Goal: Task Accomplishment & Management: Complete application form

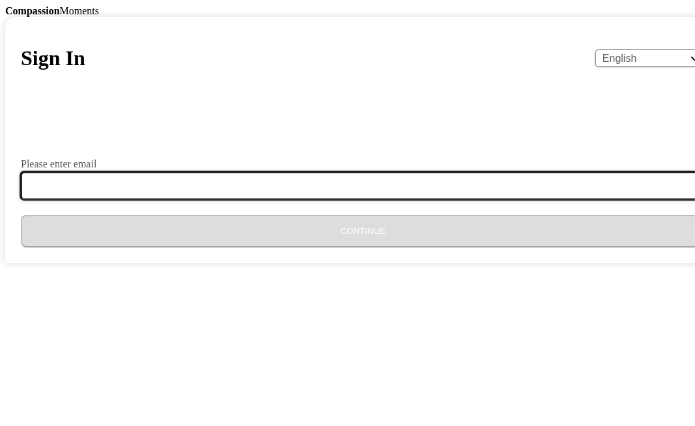
click at [263, 199] on input "Please enter email" at bounding box center [371, 185] width 700 height 27
type input "[EMAIL_ADDRESS][DOMAIN_NAME]"
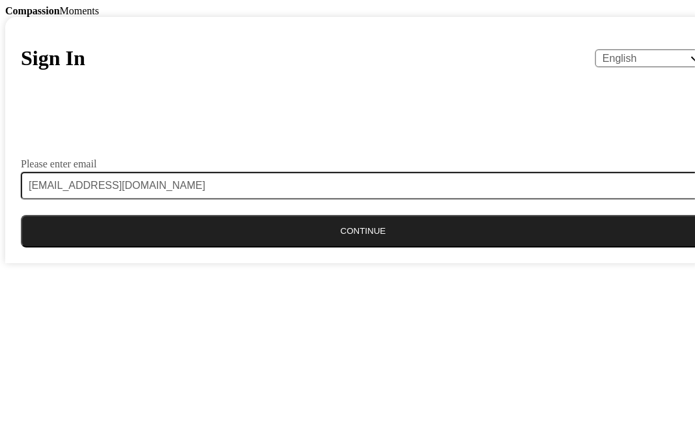
click at [356, 247] on button "Continue" at bounding box center [363, 231] width 684 height 33
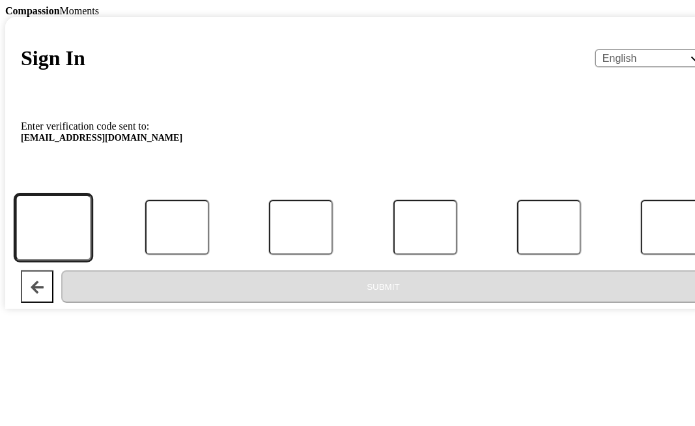
click at [91, 260] on input "Code" at bounding box center [53, 227] width 76 height 66
type input "5"
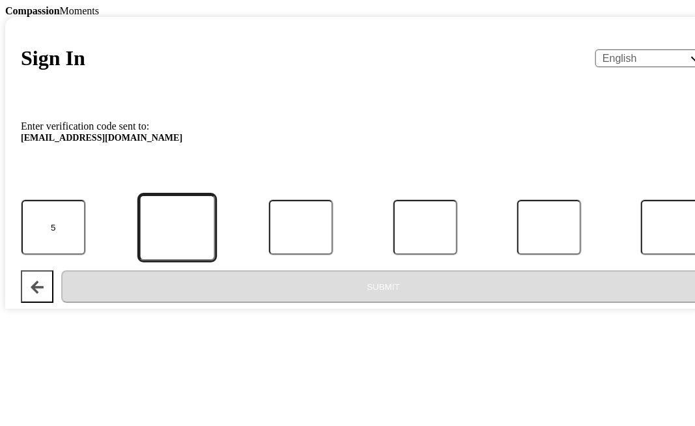
type input "2"
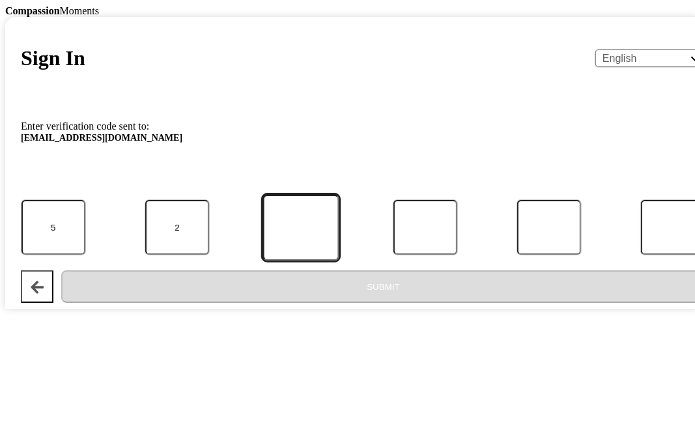
type input "1"
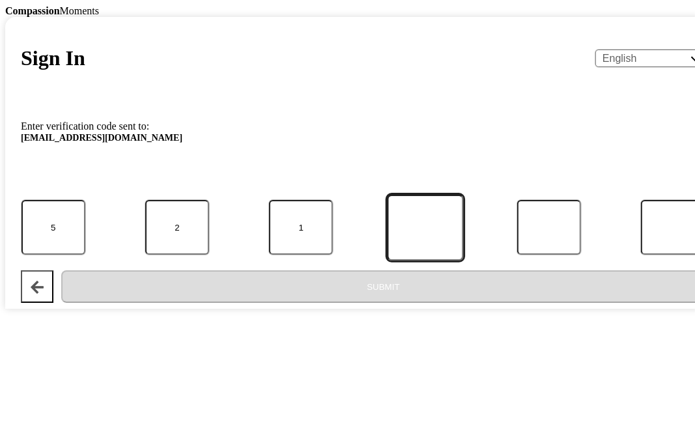
type input "7"
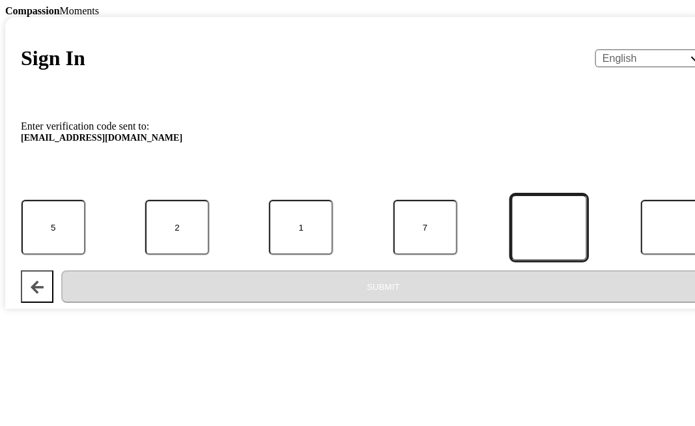
type input "1"
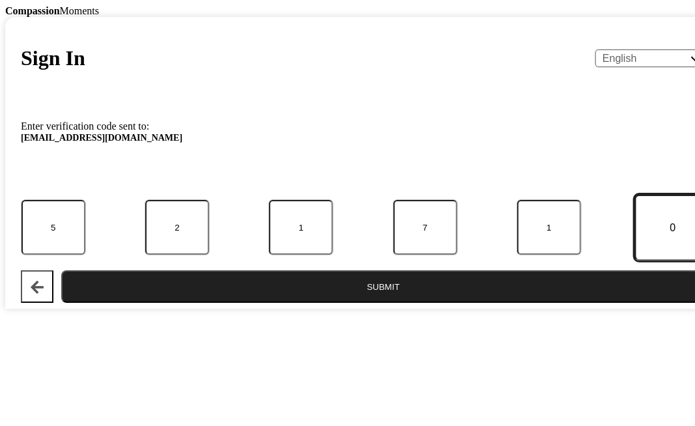
type input "0"
click at [395, 303] on button "Submit" at bounding box center [383, 286] width 644 height 33
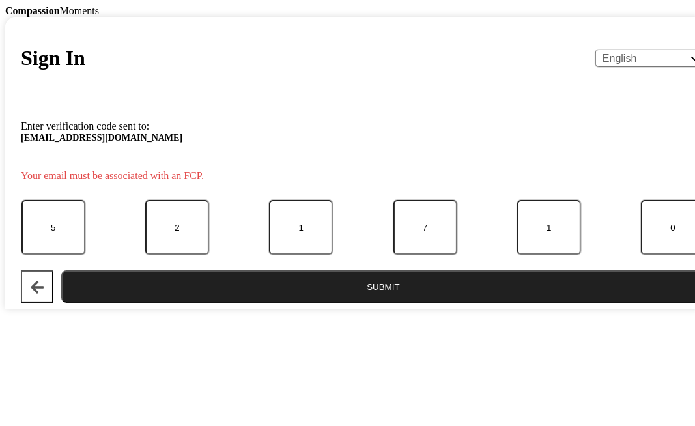
click at [336, 303] on button "Submit" at bounding box center [383, 286] width 644 height 33
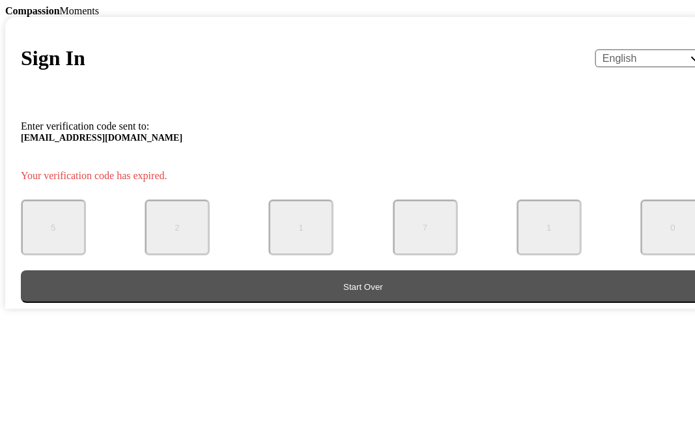
click at [331, 303] on button "Start Over" at bounding box center [363, 286] width 684 height 33
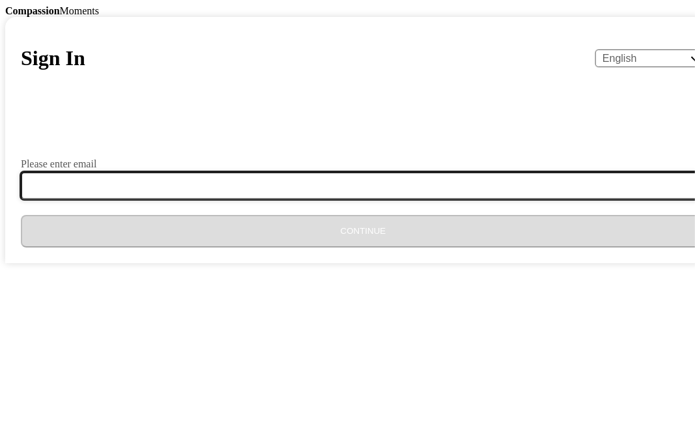
click at [289, 199] on input "Please enter email" at bounding box center [371, 185] width 700 height 27
type input "[EMAIL_ADDRESS][DOMAIN_NAME]"
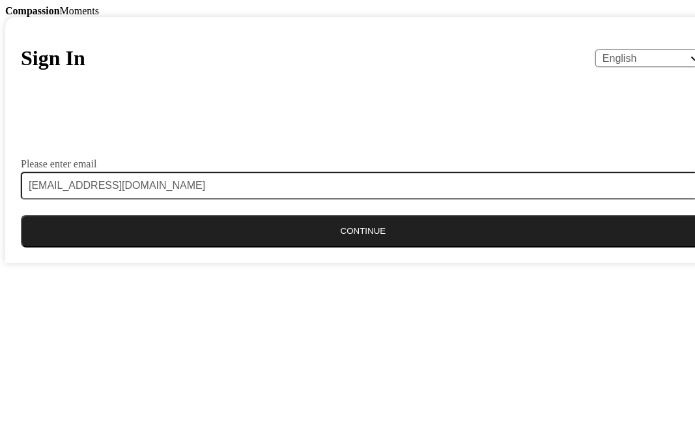
click at [283, 247] on button "Continue" at bounding box center [363, 231] width 684 height 33
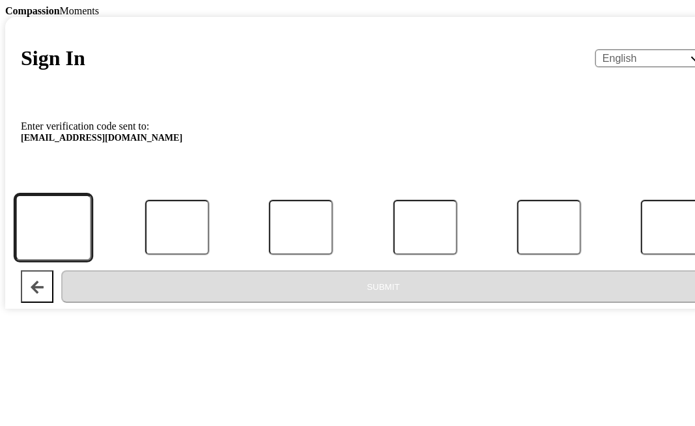
click at [91, 260] on input "Code" at bounding box center [53, 227] width 76 height 66
type input "5"
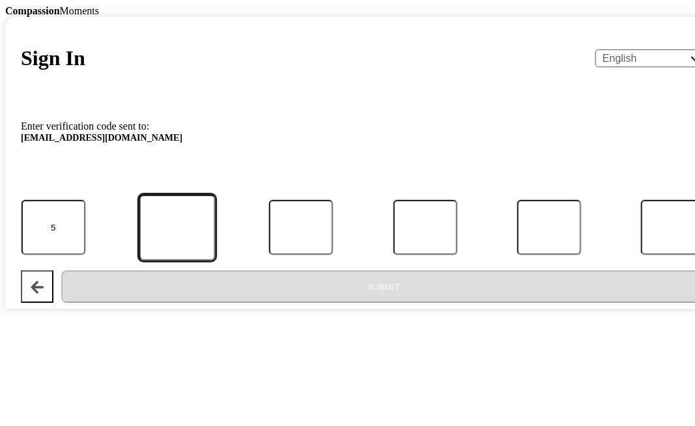
type input "5"
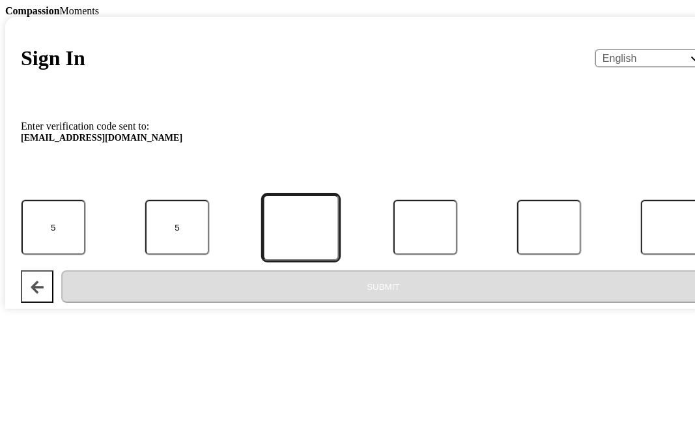
type input "6"
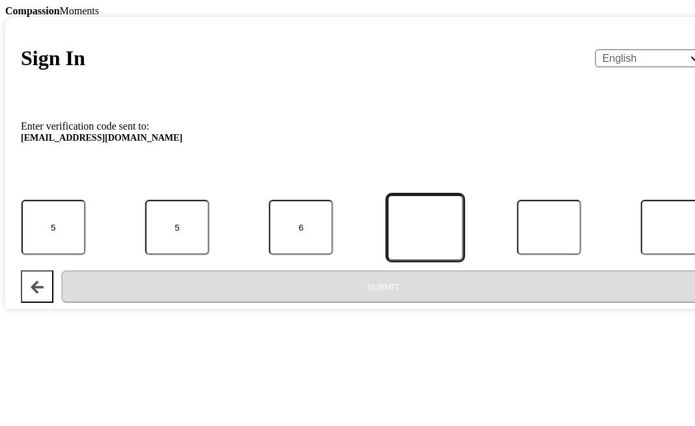
type input "7"
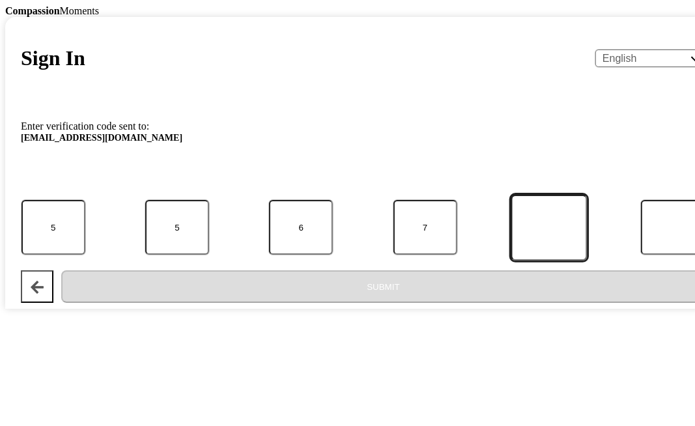
type input "9"
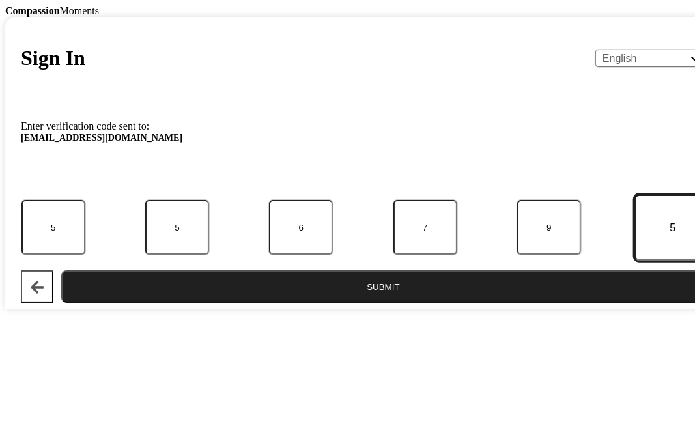
type input "5"
click at [341, 303] on button "Submit" at bounding box center [383, 286] width 644 height 33
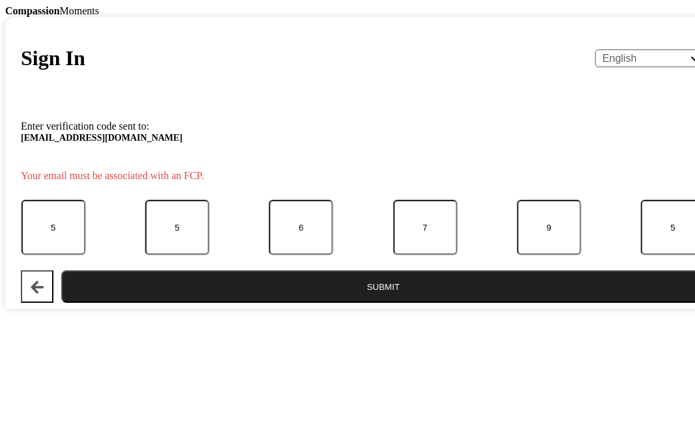
click at [341, 303] on button "Submit" at bounding box center [383, 286] width 644 height 33
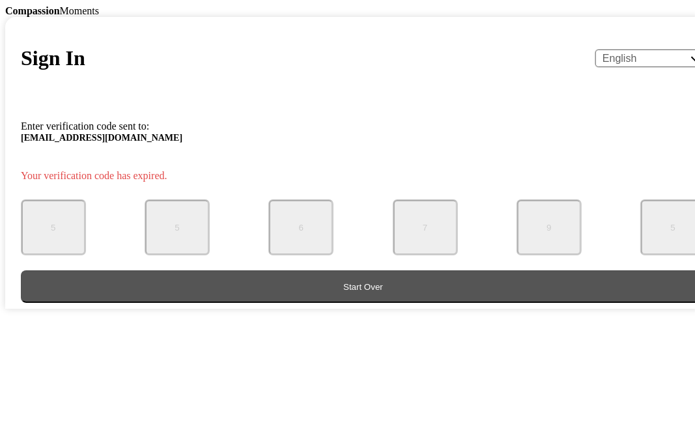
click at [339, 303] on button "Start Over" at bounding box center [363, 286] width 684 height 33
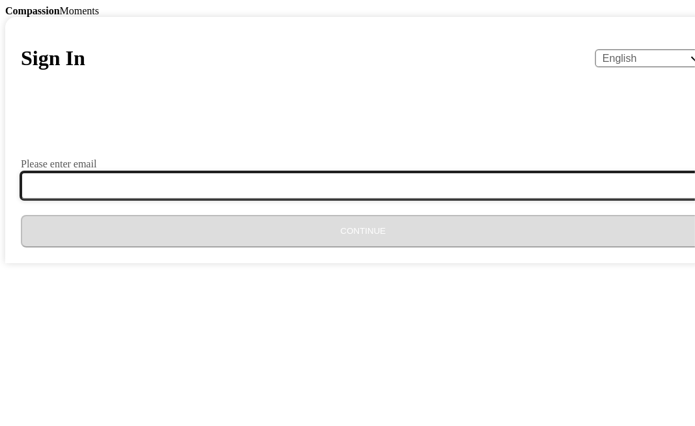
click at [266, 199] on input "Please enter email" at bounding box center [371, 185] width 700 height 27
type input "[EMAIL_ADDRESS][DOMAIN_NAME]"
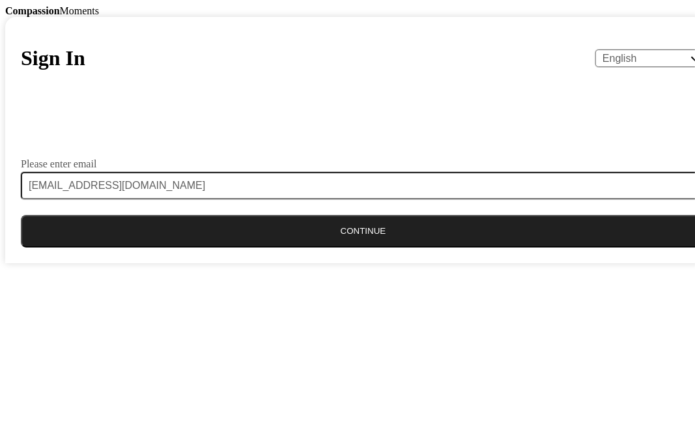
click at [349, 247] on button "Continue" at bounding box center [363, 231] width 684 height 33
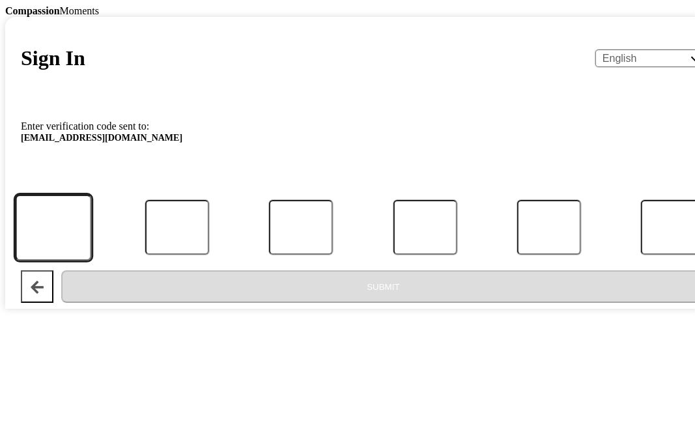
click at [91, 260] on input "Code" at bounding box center [53, 227] width 76 height 66
type input "8"
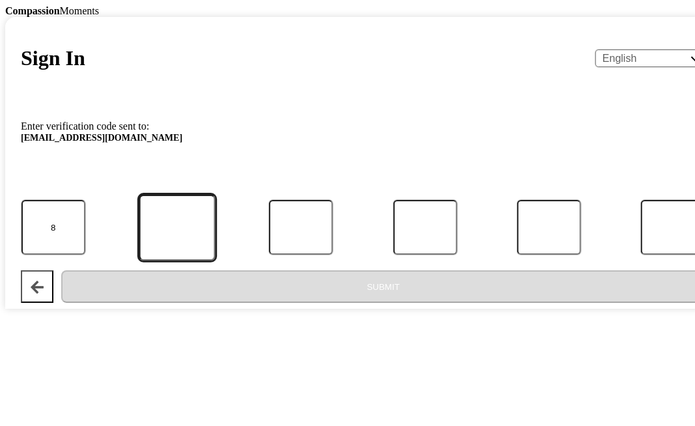
type input "1"
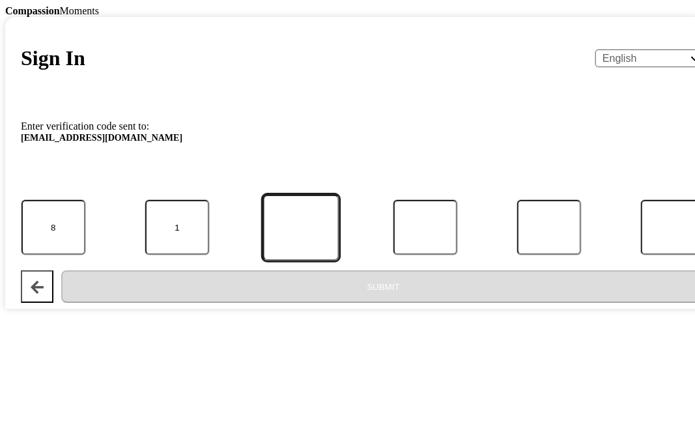
type input "5"
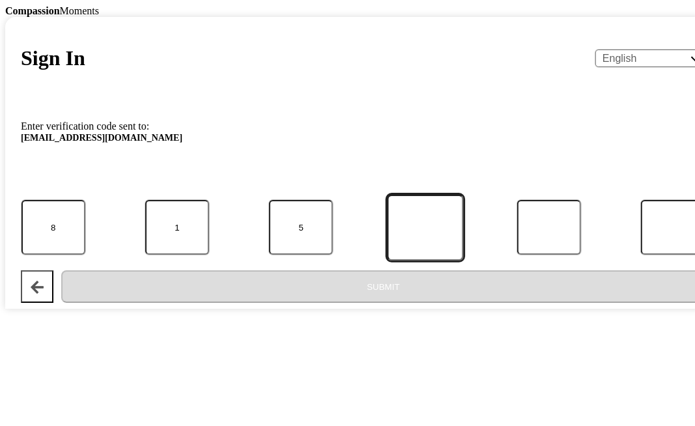
type input "0"
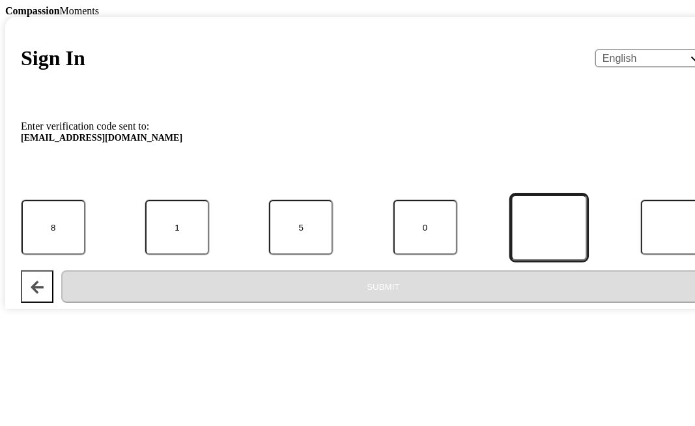
type input "3"
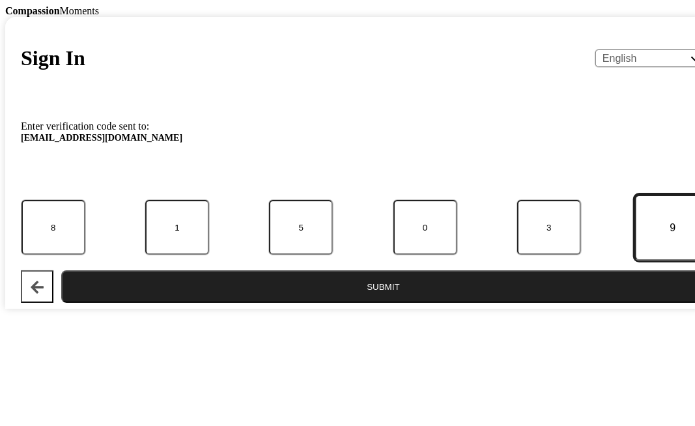
type input "9"
click at [323, 303] on button "Submit" at bounding box center [383, 286] width 644 height 33
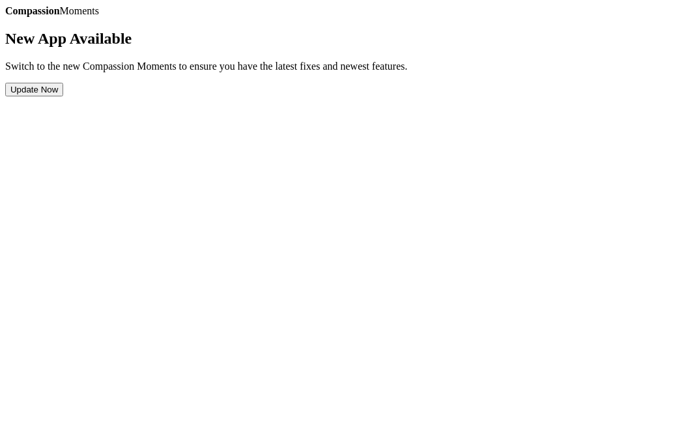
click at [63, 96] on button "Update Now" at bounding box center [34, 90] width 58 height 14
